Goal: Find specific page/section: Find specific page/section

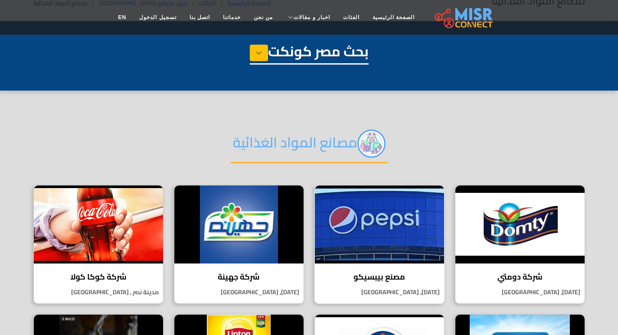
select select "**********"
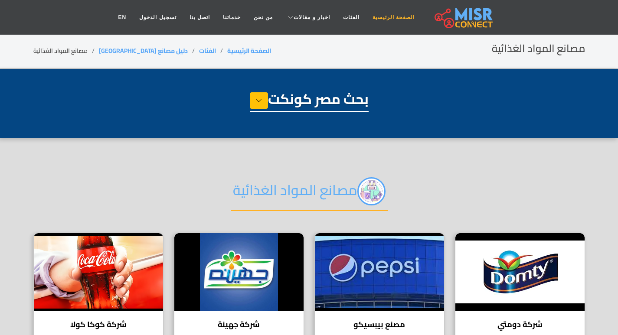
click at [380, 13] on link "الصفحة الرئيسية" at bounding box center [393, 17] width 55 height 16
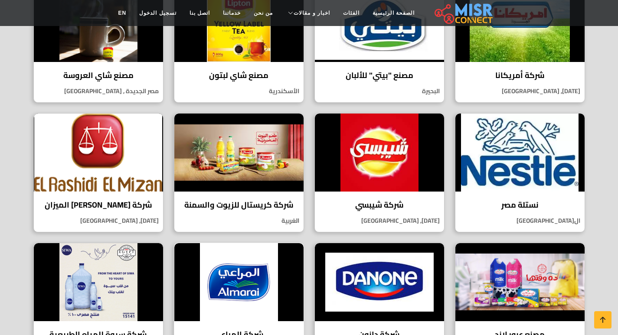
scroll to position [477, 0]
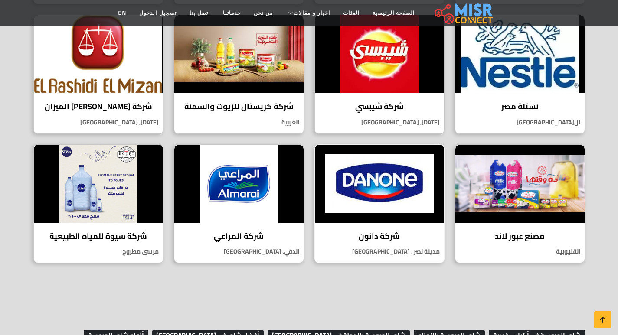
click at [403, 196] on img at bounding box center [379, 184] width 129 height 78
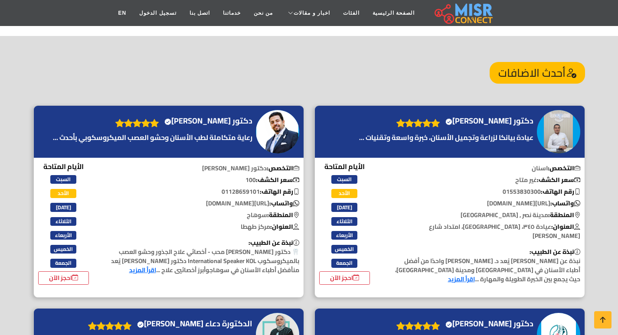
scroll to position [1041, 0]
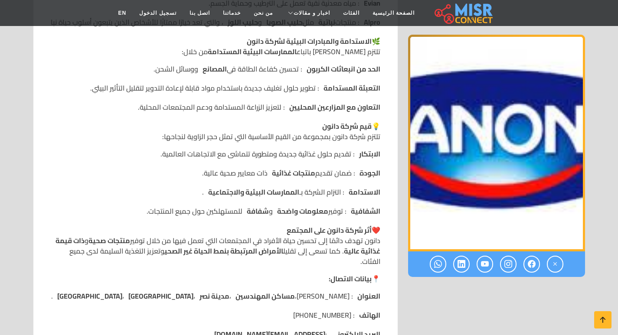
scroll to position [1041, 0]
